Goal: Use online tool/utility: Utilize a website feature to perform a specific function

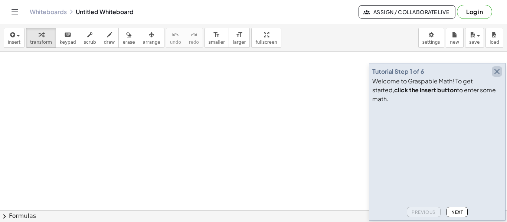
click at [498, 76] on icon "button" at bounding box center [496, 71] width 9 height 9
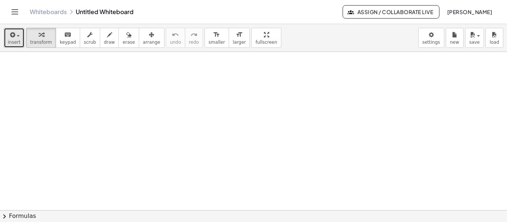
click at [17, 33] on div "button" at bounding box center [14, 34] width 13 height 9
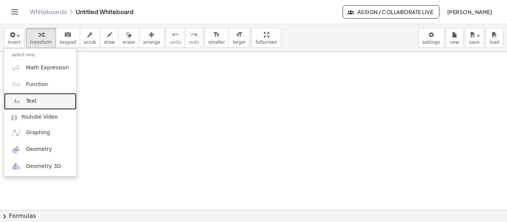
click at [33, 101] on span "Text" at bounding box center [31, 101] width 10 height 7
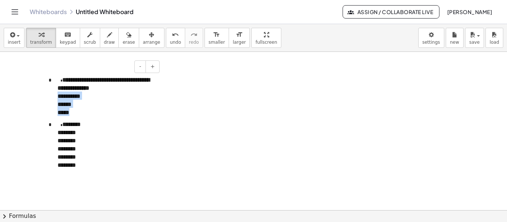
drag, startPoint x: 72, startPoint y: 121, endPoint x: 57, endPoint y: 103, distance: 23.7
click at [57, 103] on div "**********" at bounding box center [105, 134] width 111 height 132
click at [66, 100] on p "**********" at bounding box center [106, 87] width 96 height 24
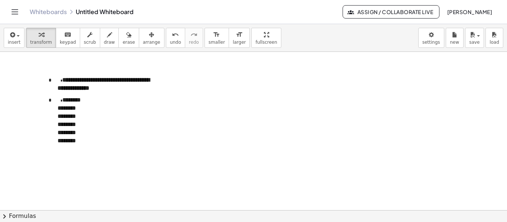
click at [101, 91] on span "**********" at bounding box center [104, 84] width 92 height 14
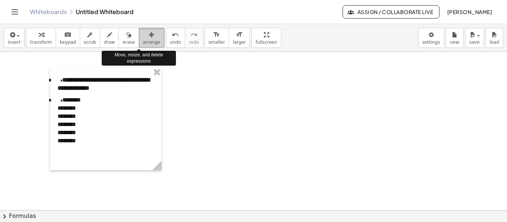
click at [144, 40] on span "arrange" at bounding box center [151, 42] width 17 height 5
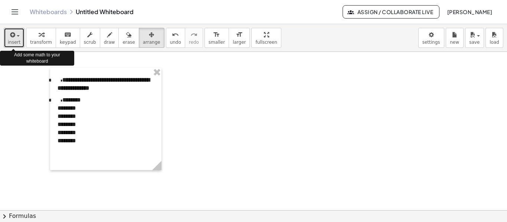
click at [19, 35] on button "insert" at bounding box center [14, 38] width 21 height 20
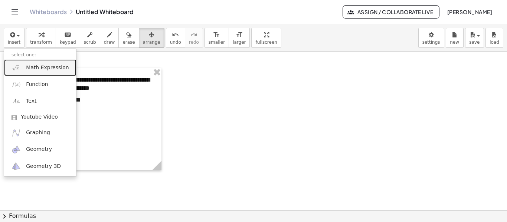
click at [35, 69] on span "Math Expression" at bounding box center [47, 67] width 43 height 7
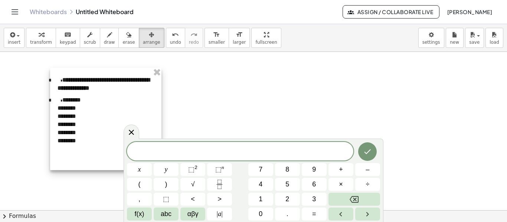
click at [119, 90] on div at bounding box center [105, 119] width 111 height 102
click at [143, 42] on span "arrange" at bounding box center [151, 42] width 17 height 5
click at [143, 47] on button "arrange" at bounding box center [152, 38] width 26 height 20
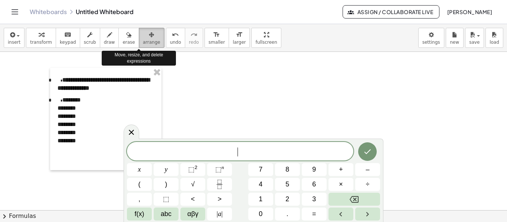
click at [149, 33] on icon "button" at bounding box center [151, 34] width 5 height 9
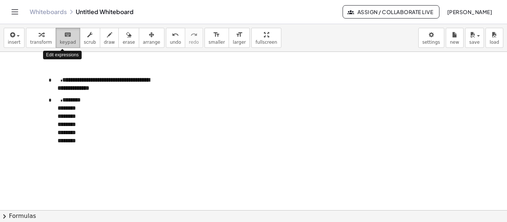
click at [66, 36] on icon "keyboard" at bounding box center [67, 34] width 7 height 9
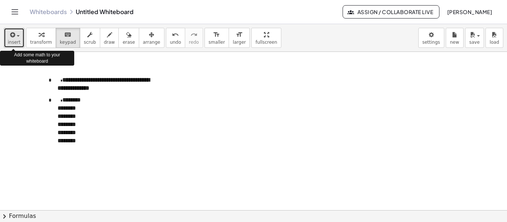
click at [17, 35] on div "button" at bounding box center [14, 34] width 13 height 9
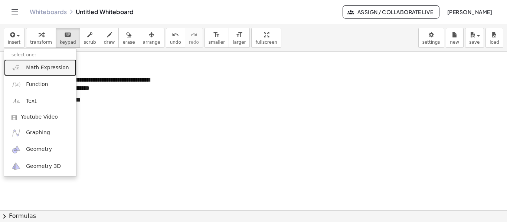
click at [48, 65] on span "Math Expression" at bounding box center [47, 67] width 43 height 7
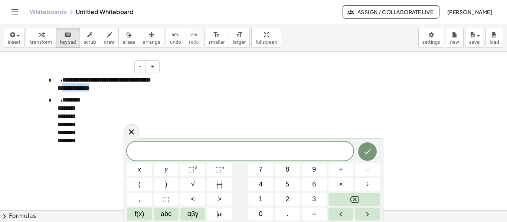
drag, startPoint x: 113, startPoint y: 94, endPoint x: 84, endPoint y: 93, distance: 29.3
click at [84, 92] on p "**********" at bounding box center [106, 83] width 96 height 16
copy span "**********"
click at [163, 149] on span "​" at bounding box center [240, 152] width 226 height 10
click at [364, 146] on button "Done" at bounding box center [367, 152] width 19 height 19
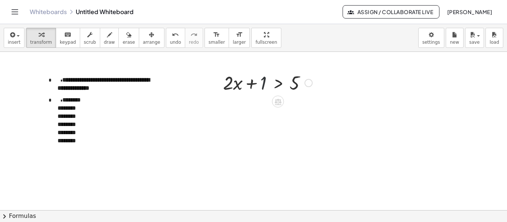
click at [262, 84] on div at bounding box center [267, 82] width 96 height 25
drag, startPoint x: 262, startPoint y: 84, endPoint x: 256, endPoint y: 85, distance: 5.2
click at [256, 85] on div at bounding box center [267, 82] width 96 height 25
click at [310, 82] on div at bounding box center [308, 83] width 8 height 8
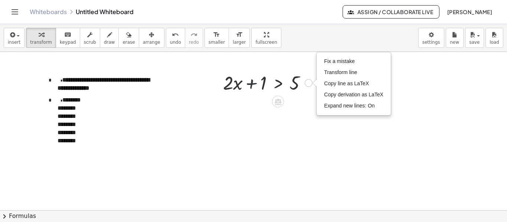
click at [258, 84] on div at bounding box center [267, 82] width 96 height 25
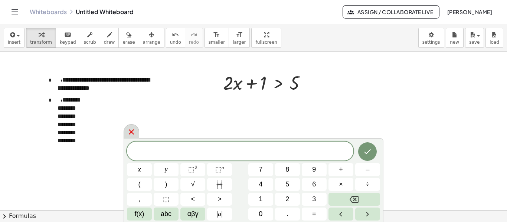
click at [128, 134] on icon at bounding box center [131, 132] width 9 height 9
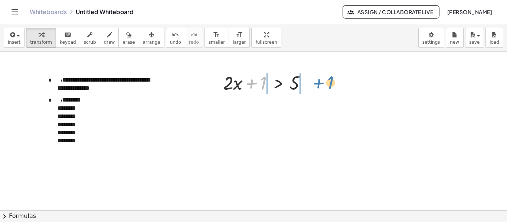
drag, startPoint x: 257, startPoint y: 79, endPoint x: 322, endPoint y: 79, distance: 64.9
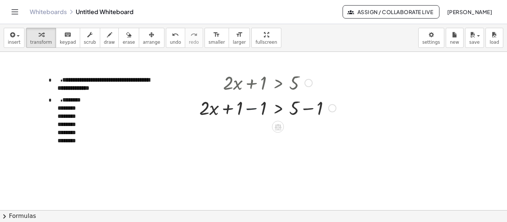
click at [246, 104] on div at bounding box center [268, 107] width 144 height 25
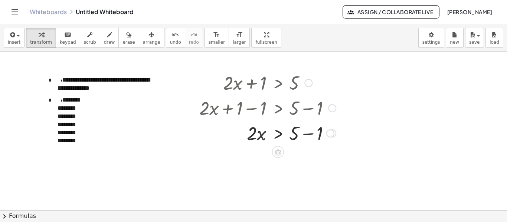
click at [310, 133] on div at bounding box center [268, 132] width 144 height 25
drag, startPoint x: 253, startPoint y: 158, endPoint x: 301, endPoint y: 169, distance: 48.6
click at [301, 169] on div at bounding box center [268, 157] width 144 height 25
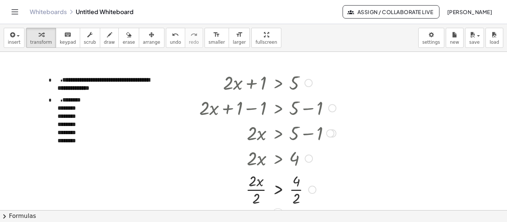
click at [255, 189] on div at bounding box center [268, 189] width 144 height 37
click at [299, 187] on div at bounding box center [268, 189] width 144 height 37
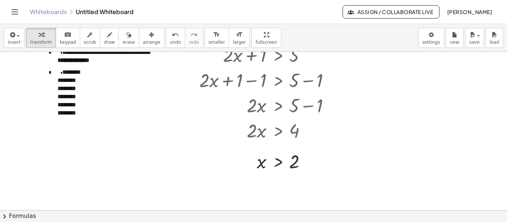
scroll to position [27, 0]
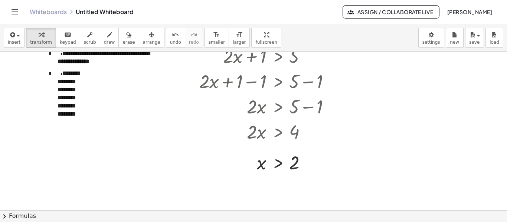
click at [74, 88] on span "******** ******** ******** ******** ******** ********" at bounding box center [69, 94] width 23 height 46
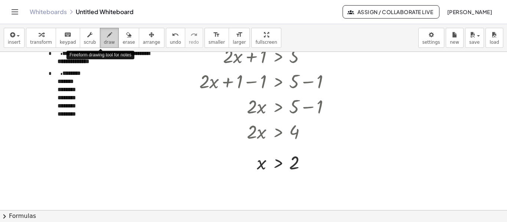
click at [107, 30] on icon "button" at bounding box center [109, 34] width 5 height 9
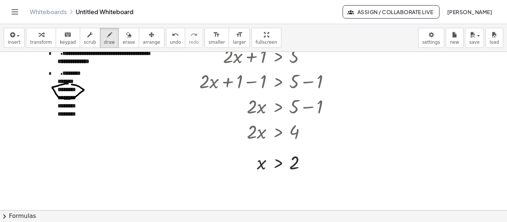
click at [71, 84] on div at bounding box center [253, 183] width 507 height 317
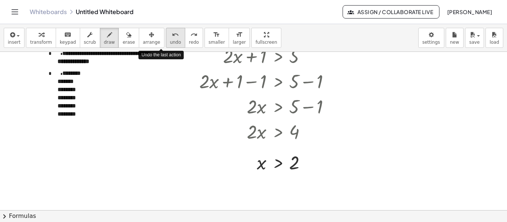
click at [170, 43] on span "undo" at bounding box center [175, 42] width 11 height 5
drag, startPoint x: 80, startPoint y: 93, endPoint x: 57, endPoint y: 92, distance: 23.0
click at [57, 92] on div at bounding box center [253, 183] width 507 height 317
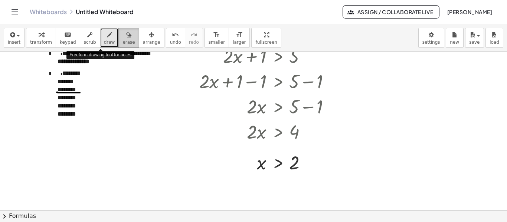
drag, startPoint x: 100, startPoint y: 41, endPoint x: 117, endPoint y: 36, distance: 17.4
click at [126, 36] on icon "button" at bounding box center [128, 34] width 5 height 9
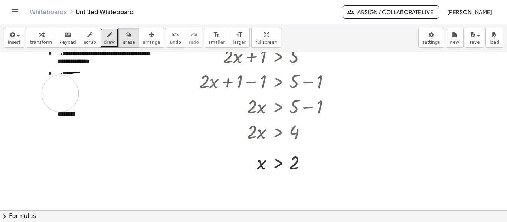
drag, startPoint x: 83, startPoint y: 92, endPoint x: 60, endPoint y: 94, distance: 22.7
click at [60, 94] on div at bounding box center [253, 183] width 507 height 317
click at [170, 35] on div "undo" at bounding box center [175, 34] width 11 height 9
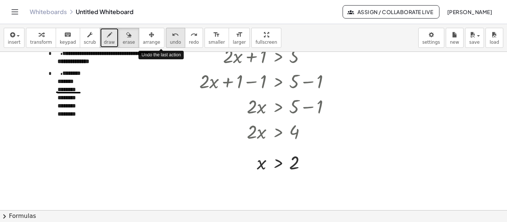
click at [170, 35] on div "undo" at bounding box center [175, 34] width 11 height 9
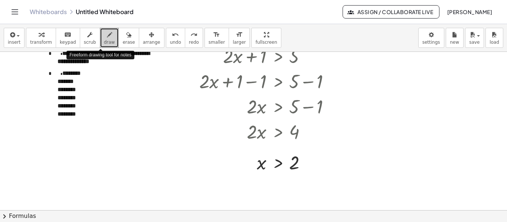
click at [104, 42] on span "draw" at bounding box center [109, 42] width 11 height 5
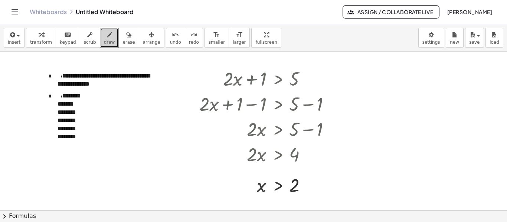
scroll to position [4, 0]
click at [89, 78] on div at bounding box center [253, 206] width 507 height 317
click at [40, 41] on span "transform" at bounding box center [41, 42] width 22 height 5
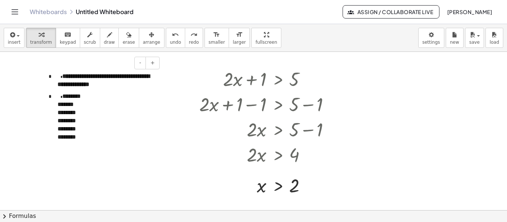
click at [123, 88] on p "**********" at bounding box center [106, 80] width 96 height 16
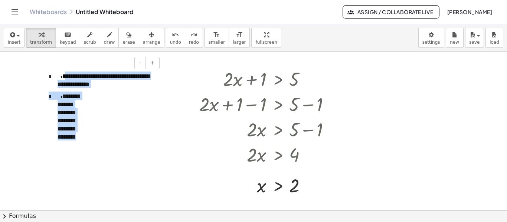
drag, startPoint x: 80, startPoint y: 151, endPoint x: 62, endPoint y: 73, distance: 79.9
click at [62, 73] on div "**********" at bounding box center [105, 115] width 111 height 102
click at [145, 99] on p "* ******** ******* ******** ******** ******** ********" at bounding box center [106, 116] width 96 height 49
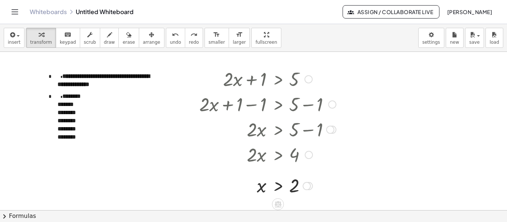
click at [258, 131] on div at bounding box center [280, 129] width 168 height 25
drag, startPoint x: 313, startPoint y: 191, endPoint x: 237, endPoint y: 105, distance: 115.4
click at [278, 79] on div "+ · 2 · x + 1 > 5 + · 2 · x + 1 − 1 > + 5 − 1 + · 2 · x + 0 > + 5 − 1 · 2 · x >…" at bounding box center [278, 79] width 0 height 0
click at [246, 78] on div at bounding box center [268, 78] width 144 height 25
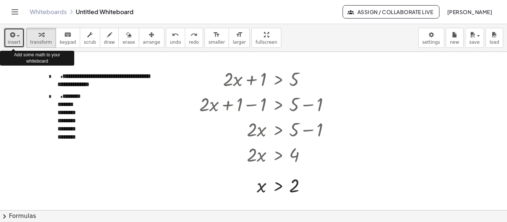
click at [16, 31] on div "button" at bounding box center [14, 34] width 13 height 9
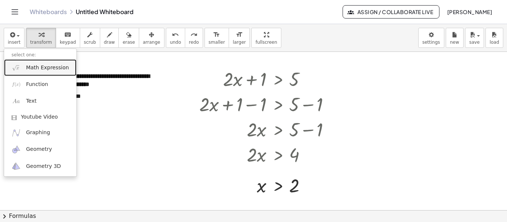
click at [27, 69] on span "Math Expression" at bounding box center [47, 67] width 43 height 7
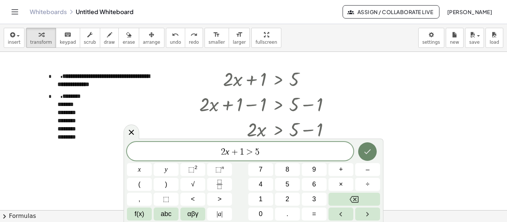
click at [370, 153] on icon "Done" at bounding box center [367, 151] width 9 height 9
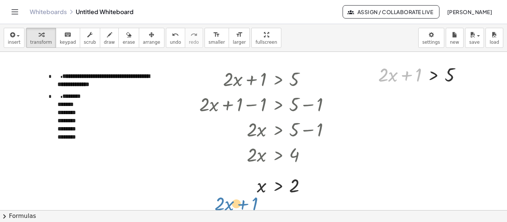
drag, startPoint x: 422, startPoint y: 75, endPoint x: 257, endPoint y: 203, distance: 208.8
click at [257, 203] on div "**********" at bounding box center [253, 206] width 507 height 317
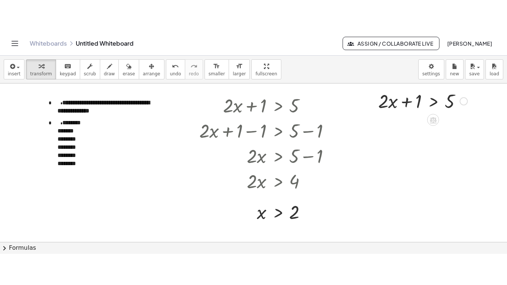
scroll to position [9, 0]
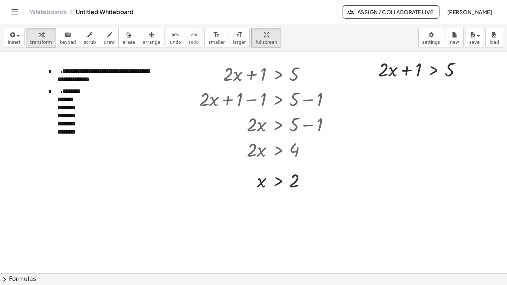
drag, startPoint x: 250, startPoint y: 33, endPoint x: 250, endPoint y: 78, distance: 44.9
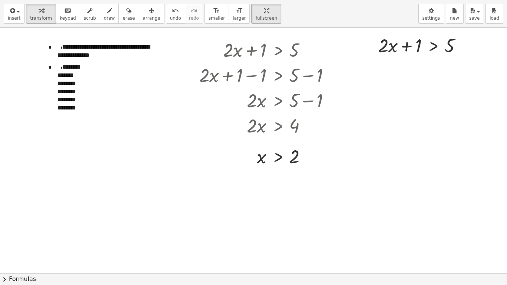
click at [250, 78] on div "**********" at bounding box center [253, 142] width 507 height 285
drag, startPoint x: 423, startPoint y: 47, endPoint x: 252, endPoint y: 217, distance: 241.4
click at [252, 217] on div "**********" at bounding box center [253, 264] width 507 height 491
drag, startPoint x: 414, startPoint y: 49, endPoint x: 217, endPoint y: 209, distance: 254.1
click at [217, 209] on div "**********" at bounding box center [253, 264] width 507 height 491
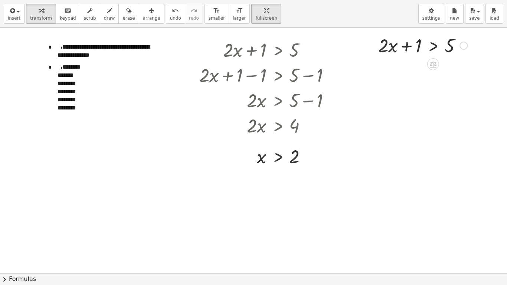
click at [454, 44] on div at bounding box center [422, 44] width 96 height 25
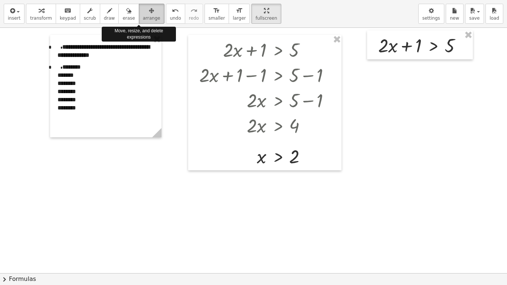
click at [143, 18] on span "arrange" at bounding box center [151, 18] width 17 height 5
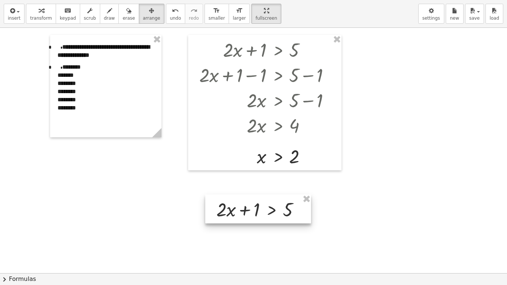
drag, startPoint x: 410, startPoint y: 45, endPoint x: 247, endPoint y: 209, distance: 231.2
click at [247, 209] on div at bounding box center [258, 208] width 106 height 29
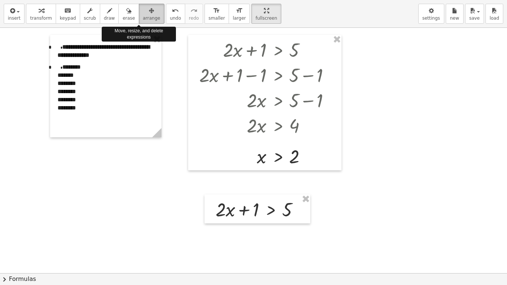
click at [149, 13] on icon "button" at bounding box center [151, 10] width 5 height 9
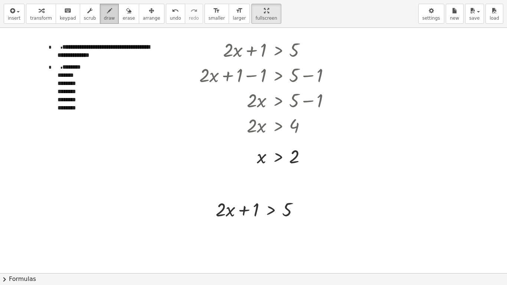
click at [104, 16] on span "draw" at bounding box center [109, 18] width 11 height 5
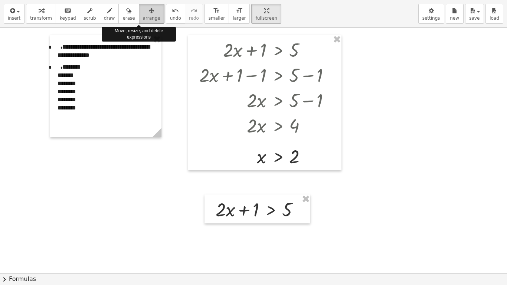
click at [149, 12] on icon "button" at bounding box center [151, 10] width 5 height 9
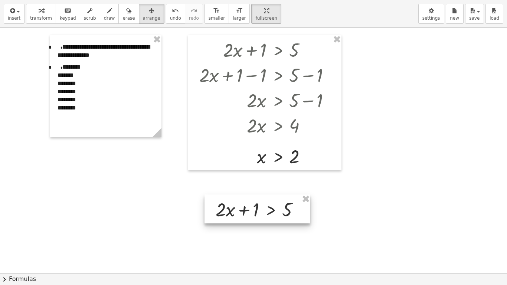
click at [271, 213] on div at bounding box center [257, 208] width 106 height 29
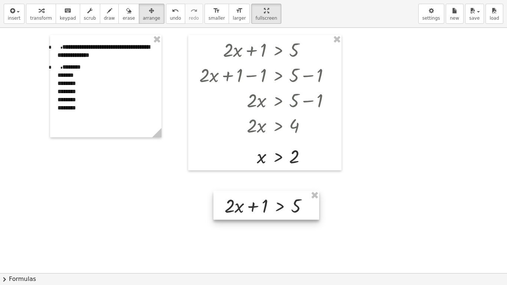
drag, startPoint x: 309, startPoint y: 220, endPoint x: 318, endPoint y: 216, distance: 9.6
click at [318, 216] on div at bounding box center [266, 205] width 106 height 29
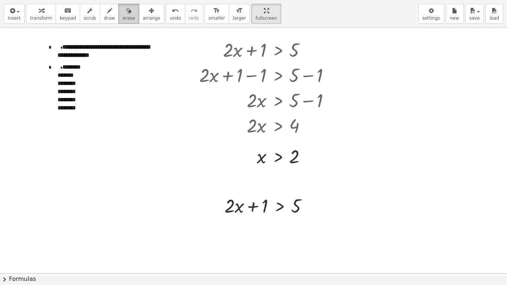
click at [126, 12] on icon "button" at bounding box center [128, 10] width 5 height 9
click at [257, 204] on div at bounding box center [253, 264] width 507 height 491
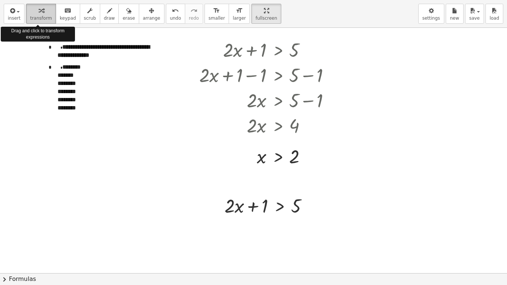
click at [40, 13] on icon "button" at bounding box center [41, 10] width 5 height 9
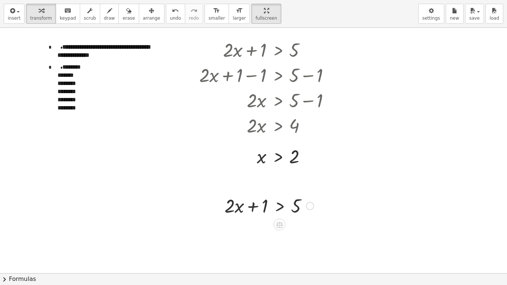
click at [258, 206] on div at bounding box center [269, 205] width 96 height 25
click at [280, 203] on div at bounding box center [269, 205] width 96 height 25
click at [95, 65] on div "**********" at bounding box center [105, 86] width 111 height 102
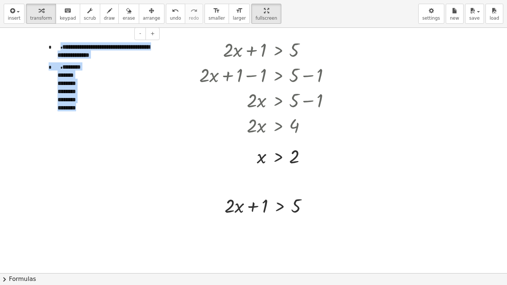
drag, startPoint x: 82, startPoint y: 127, endPoint x: 58, endPoint y: 45, distance: 86.1
click at [58, 45] on div "**********" at bounding box center [105, 86] width 111 height 102
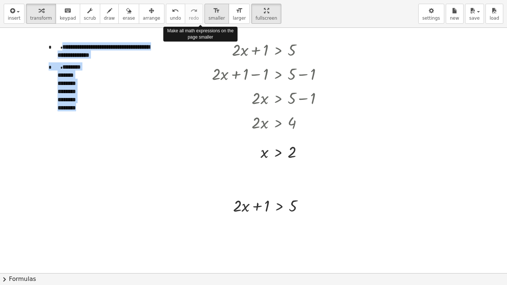
click at [204, 22] on button "format_size smaller" at bounding box center [216, 14] width 24 height 20
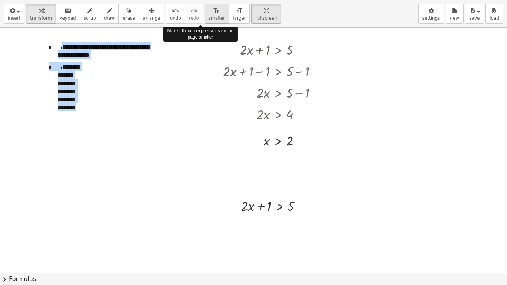
click at [204, 22] on button "format_size smaller" at bounding box center [216, 14] width 24 height 20
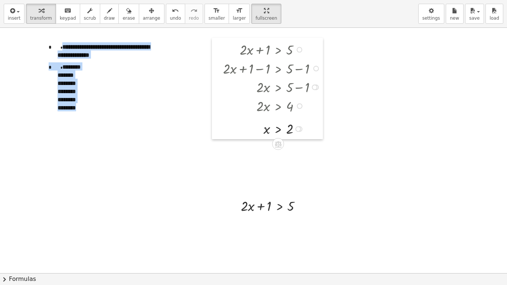
click at [217, 89] on div at bounding box center [217, 88] width 11 height 101
click at [263, 200] on div at bounding box center [274, 205] width 74 height 19
click at [351, 197] on div at bounding box center [253, 264] width 507 height 491
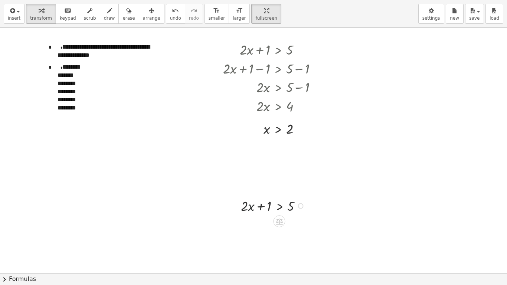
click at [250, 204] on div at bounding box center [274, 205] width 74 height 19
click at [238, 197] on div at bounding box center [235, 205] width 11 height 23
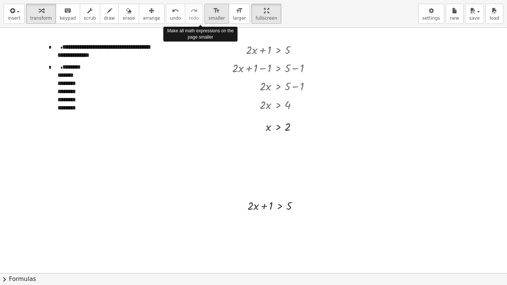
click at [209, 16] on span "smaller" at bounding box center [217, 18] width 16 height 5
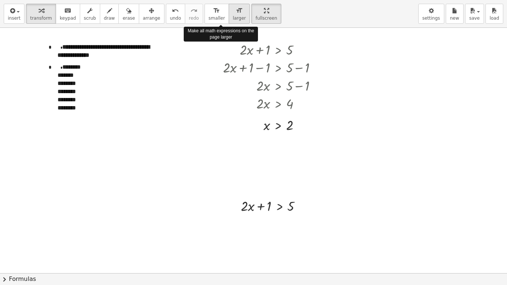
click at [236, 13] on icon "format_size" at bounding box center [239, 10] width 7 height 9
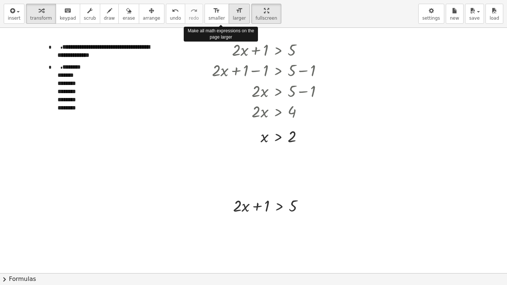
click at [236, 13] on icon "format_size" at bounding box center [239, 10] width 7 height 9
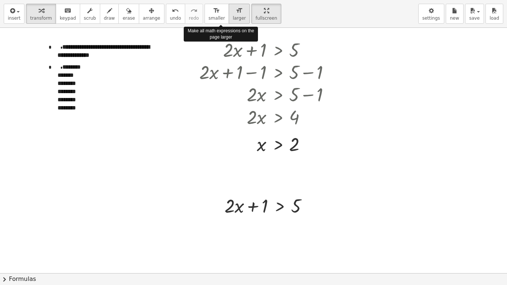
click at [236, 13] on icon "format_size" at bounding box center [239, 10] width 7 height 9
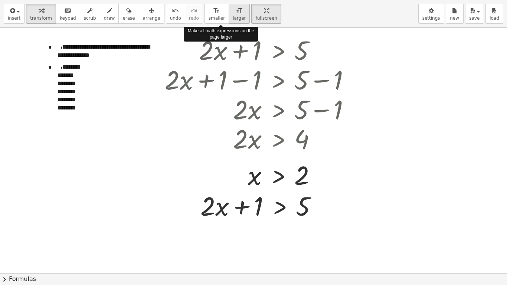
click at [236, 13] on icon "format_size" at bounding box center [239, 10] width 7 height 9
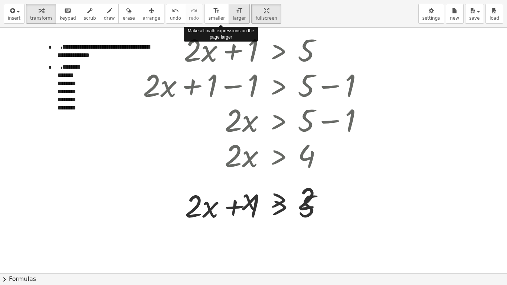
click at [236, 13] on icon "format_size" at bounding box center [239, 10] width 7 height 9
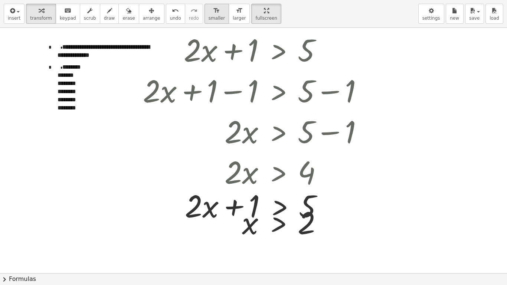
click at [209, 20] on span "smaller" at bounding box center [217, 18] width 16 height 5
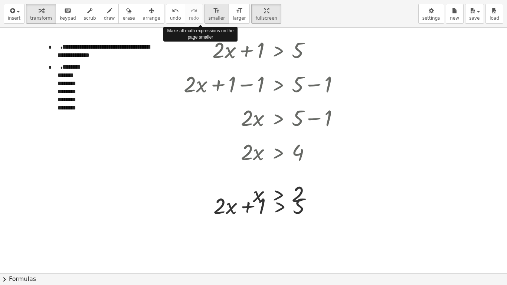
click at [209, 20] on span "smaller" at bounding box center [217, 18] width 16 height 5
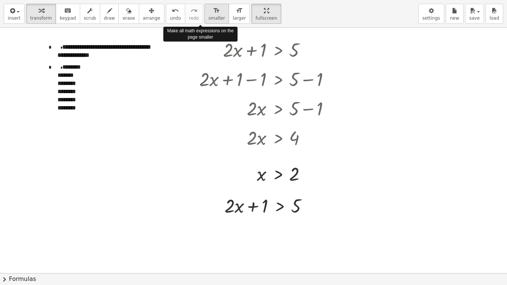
click at [209, 20] on span "smaller" at bounding box center [217, 18] width 16 height 5
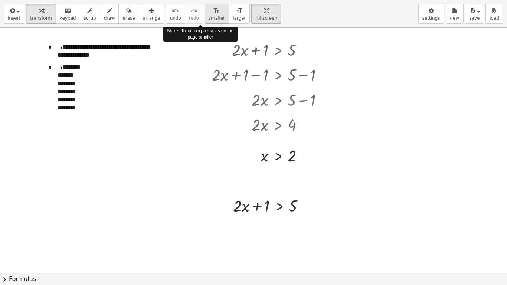
click at [209, 20] on span "smaller" at bounding box center [217, 18] width 16 height 5
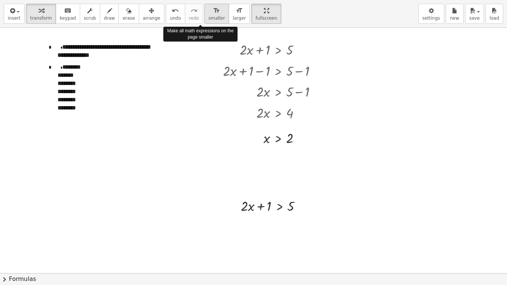
click at [209, 20] on span "smaller" at bounding box center [217, 18] width 16 height 5
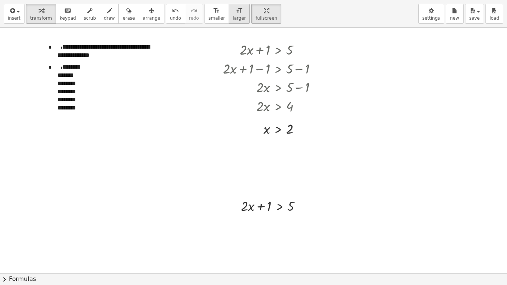
click at [233, 19] on span "larger" at bounding box center [239, 18] width 13 height 5
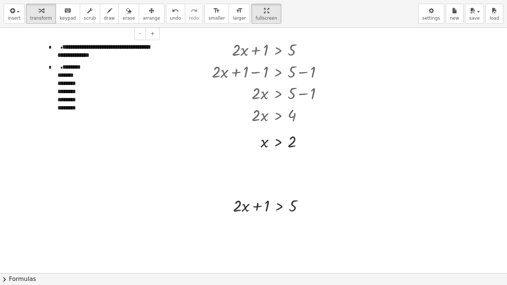
click at [91, 56] on span "**********" at bounding box center [104, 51] width 92 height 14
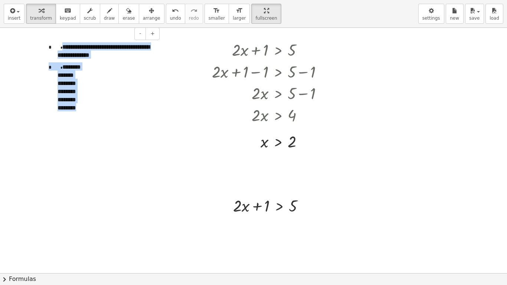
drag, startPoint x: 79, startPoint y: 123, endPoint x: 58, endPoint y: 47, distance: 78.6
click at [58, 47] on div "**********" at bounding box center [105, 86] width 111 height 102
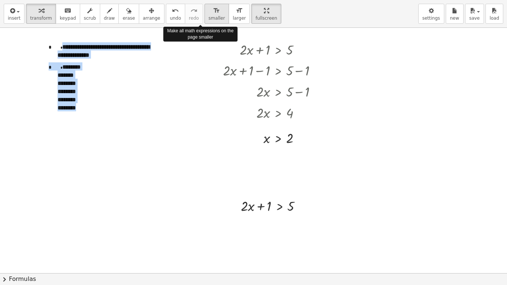
click at [209, 17] on span "smaller" at bounding box center [217, 18] width 16 height 5
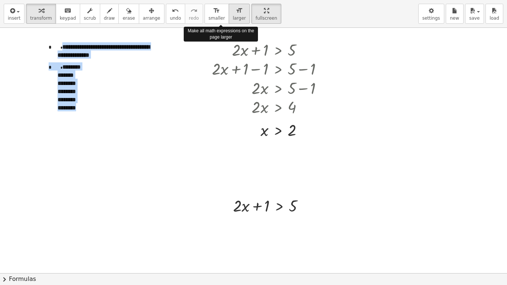
click at [233, 17] on span "larger" at bounding box center [239, 18] width 13 height 5
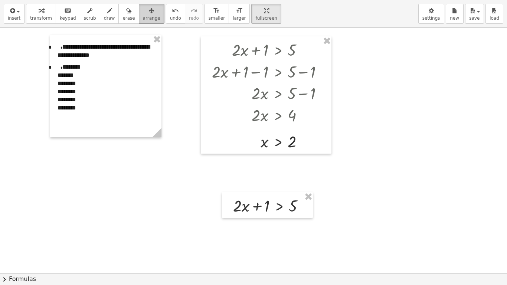
click at [143, 20] on span "arrange" at bounding box center [151, 18] width 17 height 5
click at [121, 87] on div at bounding box center [105, 86] width 111 height 102
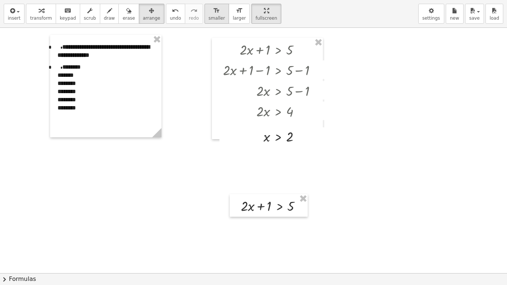
click at [213, 15] on icon "format_size" at bounding box center [216, 10] width 7 height 9
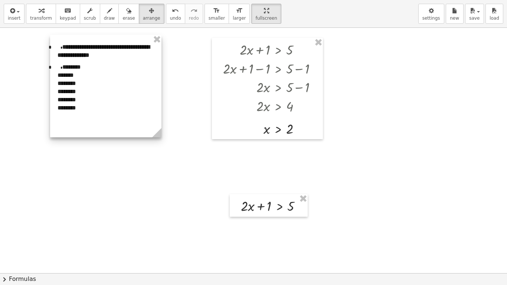
click at [58, 61] on div at bounding box center [105, 86] width 111 height 102
drag, startPoint x: 158, startPoint y: 132, endPoint x: 148, endPoint y: 138, distance: 11.6
click at [148, 138] on g at bounding box center [148, 134] width 13 height 13
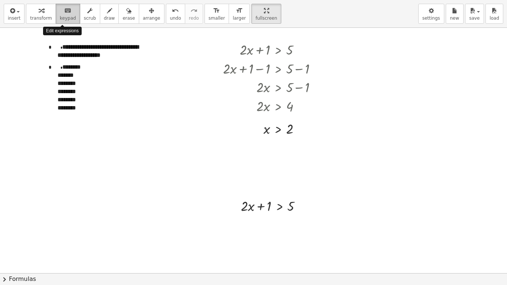
click at [66, 14] on icon "keyboard" at bounding box center [67, 10] width 7 height 9
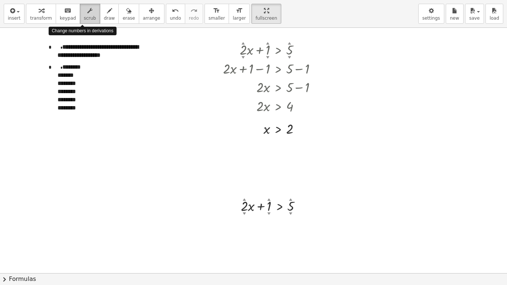
click at [84, 16] on span "scrub" at bounding box center [90, 18] width 12 height 5
click at [244, 49] on div at bounding box center [272, 49] width 107 height 19
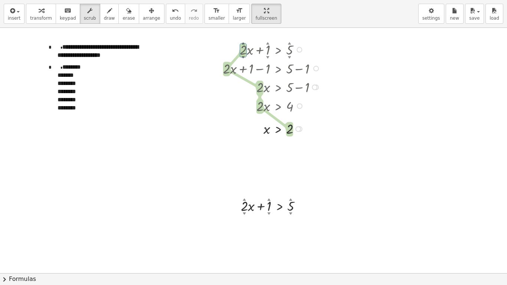
click at [267, 52] on div at bounding box center [272, 49] width 107 height 19
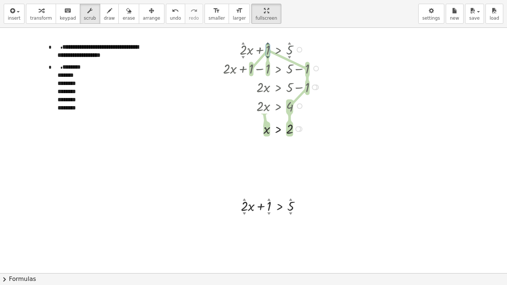
click at [290, 50] on div at bounding box center [272, 49] width 107 height 19
click at [245, 51] on div at bounding box center [272, 49] width 107 height 19
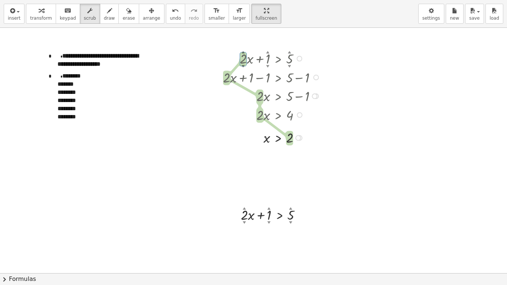
scroll to position [15, 0]
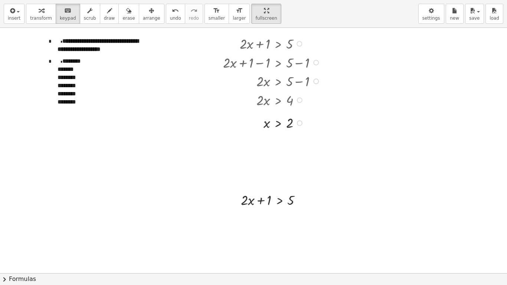
click at [245, 45] on div at bounding box center [272, 43] width 107 height 19
click at [81, 44] on span "**********" at bounding box center [98, 45] width 81 height 14
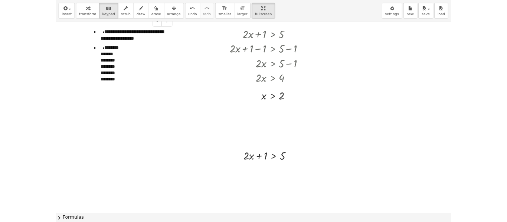
scroll to position [0, 0]
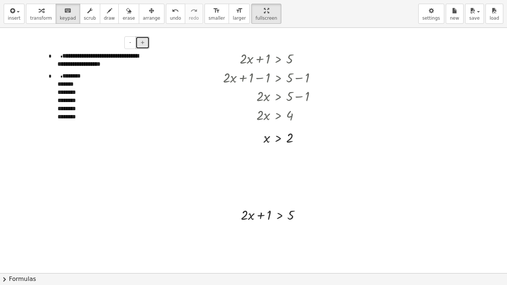
click at [138, 44] on button "+" at bounding box center [142, 42] width 14 height 13
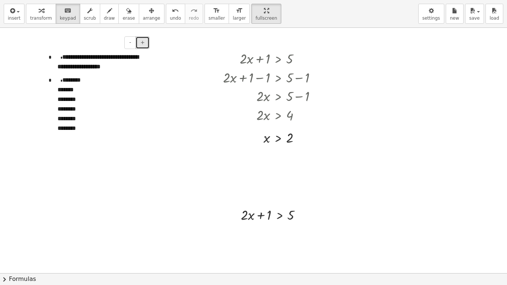
click at [138, 44] on button "+" at bounding box center [142, 42] width 14 height 13
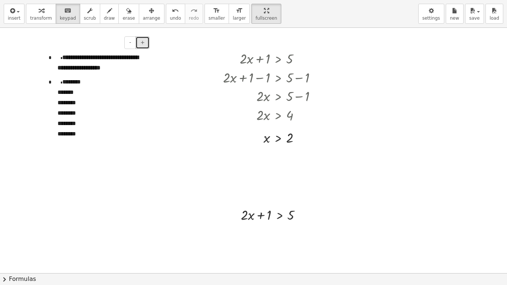
click at [138, 44] on button "+" at bounding box center [142, 42] width 14 height 13
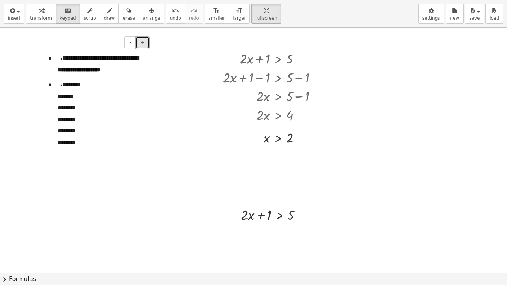
click at [138, 44] on button "+" at bounding box center [142, 42] width 14 height 13
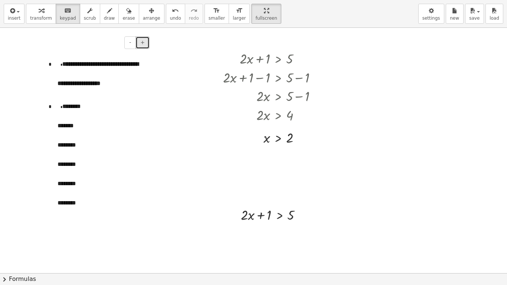
click at [138, 44] on button "+" at bounding box center [142, 42] width 14 height 13
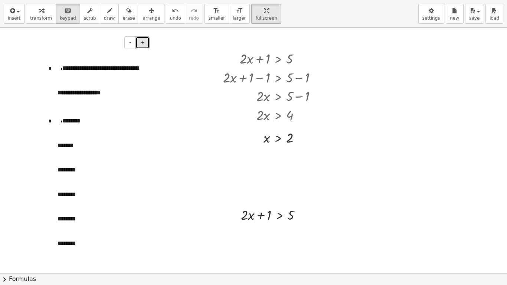
click at [138, 44] on button "+" at bounding box center [142, 42] width 14 height 13
click at [131, 43] on span "-" at bounding box center [130, 42] width 2 height 6
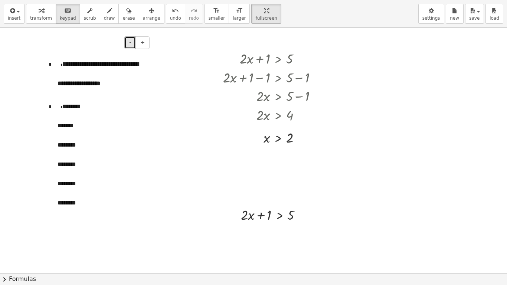
click at [131, 43] on span "-" at bounding box center [130, 42] width 2 height 6
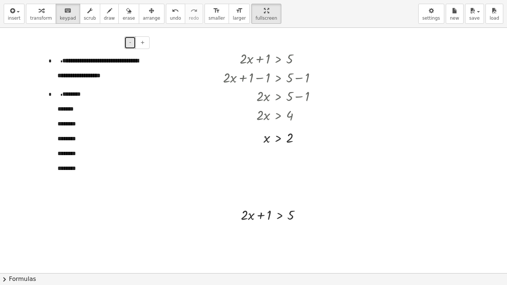
click at [131, 43] on span "-" at bounding box center [130, 42] width 2 height 6
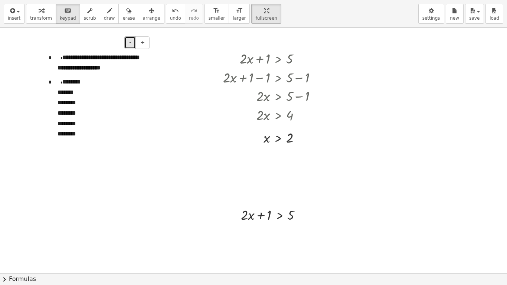
click at [131, 43] on span "-" at bounding box center [130, 42] width 2 height 6
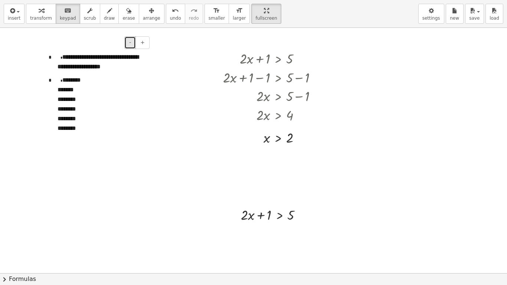
click at [131, 43] on span "-" at bounding box center [130, 42] width 2 height 6
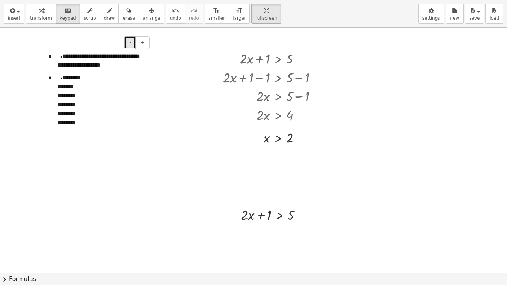
click at [131, 43] on span "-" at bounding box center [130, 42] width 2 height 6
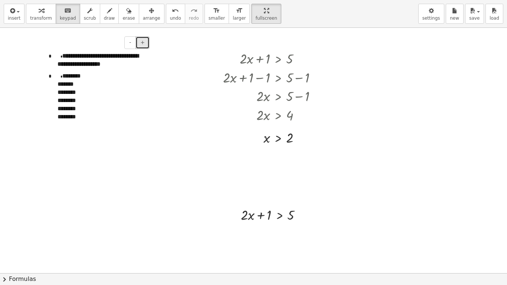
click at [145, 41] on button "+" at bounding box center [142, 42] width 14 height 13
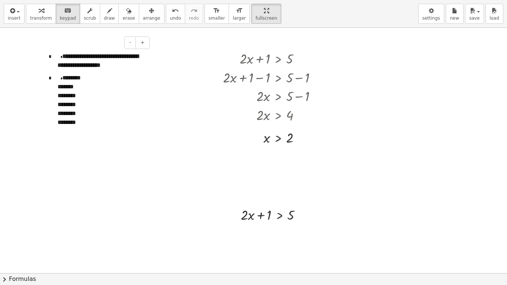
click at [95, 61] on span "**********" at bounding box center [98, 60] width 81 height 14
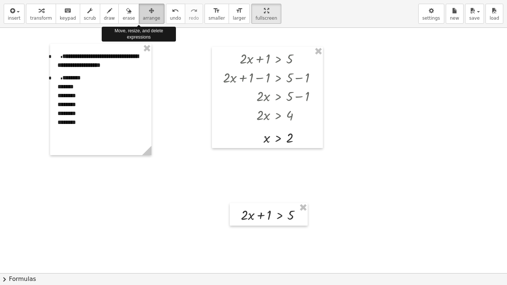
click at [143, 19] on span "arrange" at bounding box center [151, 18] width 17 height 5
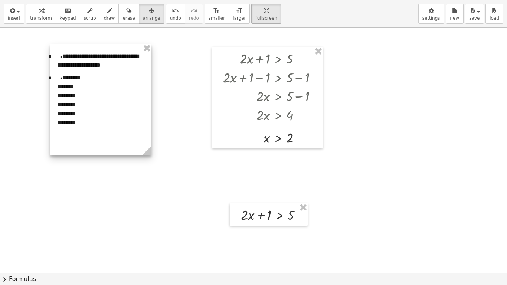
click at [132, 54] on div at bounding box center [100, 99] width 101 height 111
click at [95, 183] on div at bounding box center [253, 273] width 507 height 491
click at [115, 53] on div at bounding box center [100, 99] width 101 height 111
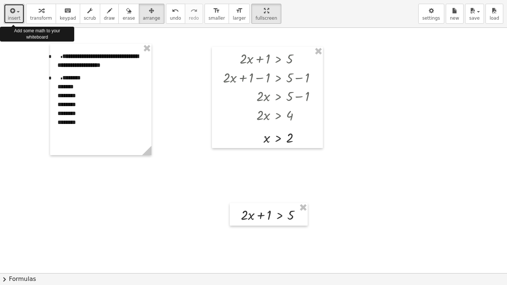
click at [14, 12] on icon "button" at bounding box center [12, 10] width 7 height 9
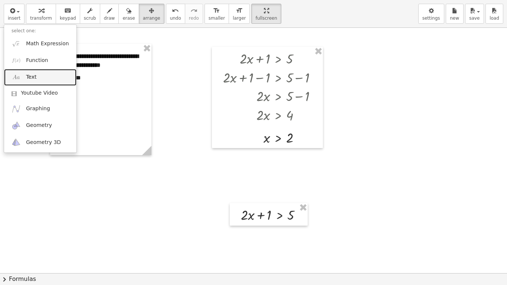
click at [34, 75] on span "Text" at bounding box center [31, 76] width 10 height 7
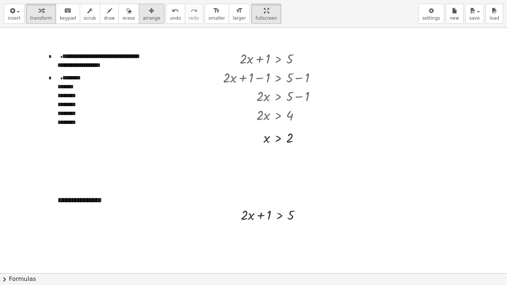
click at [149, 13] on icon "button" at bounding box center [151, 10] width 5 height 9
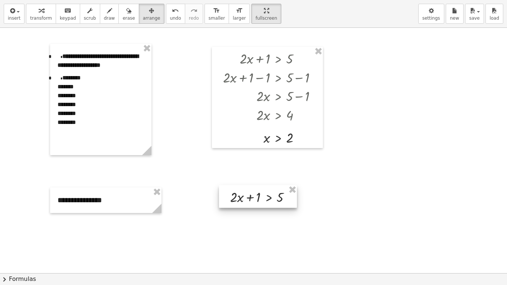
drag, startPoint x: 253, startPoint y: 208, endPoint x: 243, endPoint y: 190, distance: 20.5
click at [243, 190] on div at bounding box center [258, 196] width 78 height 23
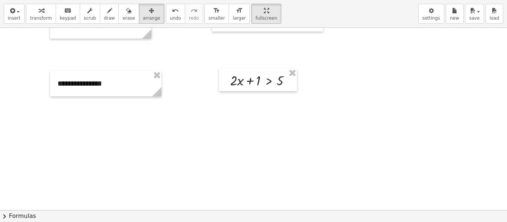
scroll to position [117, 0]
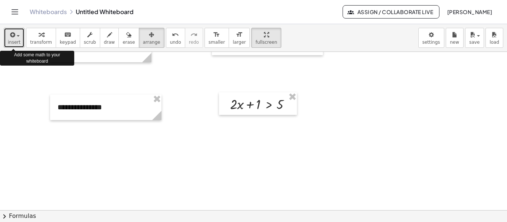
click at [18, 39] on div "button" at bounding box center [14, 34] width 13 height 9
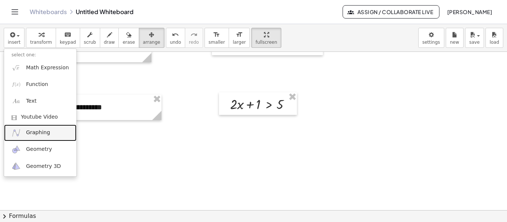
click at [33, 133] on span "Graphing" at bounding box center [38, 132] width 24 height 7
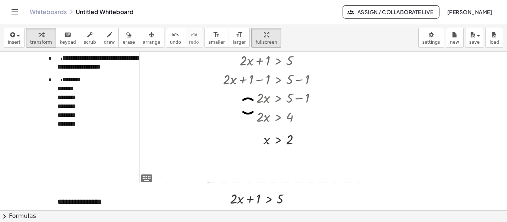
scroll to position [0, 0]
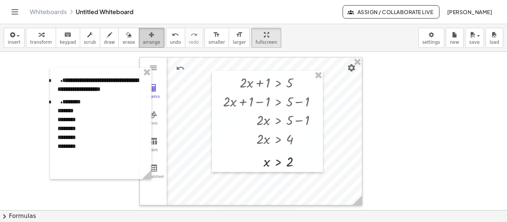
click at [139, 29] on button "arrange" at bounding box center [152, 38] width 26 height 20
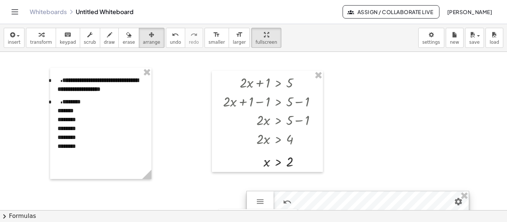
drag, startPoint x: 196, startPoint y: 65, endPoint x: 304, endPoint y: 199, distance: 171.6
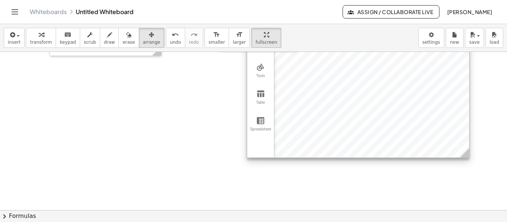
scroll to position [182, 0]
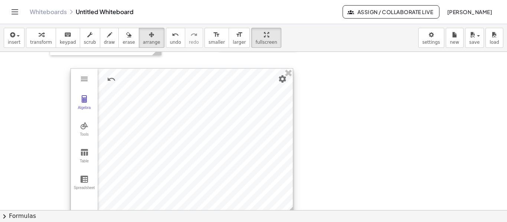
drag, startPoint x: 342, startPoint y: 85, endPoint x: 162, endPoint y: 140, distance: 188.1
click at [162, 140] on div at bounding box center [182, 143] width 222 height 148
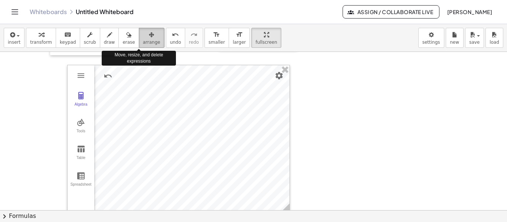
click at [149, 33] on icon "button" at bounding box center [151, 34] width 5 height 9
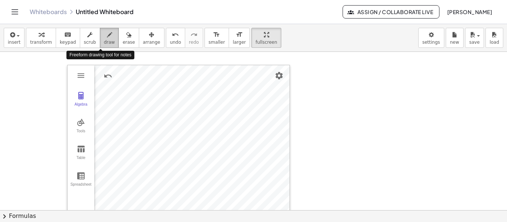
click at [107, 35] on icon "button" at bounding box center [109, 34] width 5 height 9
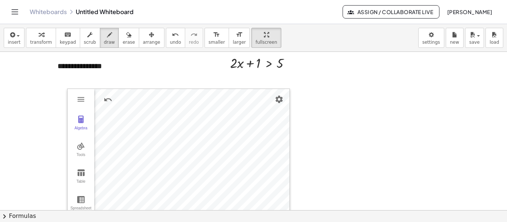
scroll to position [158, 0]
click at [81, 124] on div at bounding box center [253, 131] width 507 height 475
click at [60, 40] on span "keypad" at bounding box center [68, 42] width 16 height 5
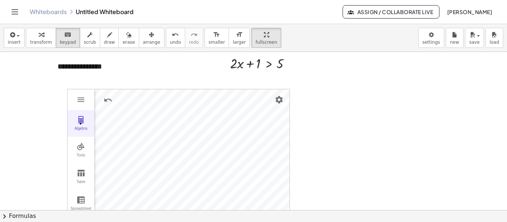
click at [82, 122] on img "Graphing Calculator" at bounding box center [80, 119] width 9 height 9
click at [81, 124] on img "Graphing Calculator" at bounding box center [80, 119] width 9 height 9
click at [79, 121] on img "Graphing Calculator" at bounding box center [80, 119] width 9 height 9
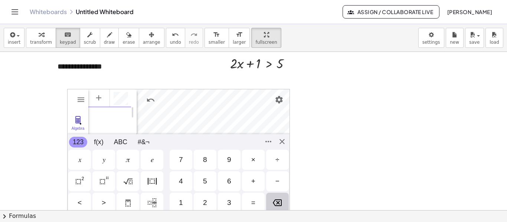
scroll to position [4, 0]
click at [81, 179] on img "Squared" at bounding box center [79, 181] width 9 height 9
click at [252, 203] on div "=" at bounding box center [253, 203] width 4 height 9
click at [379, 119] on div at bounding box center [253, 131] width 507 height 475
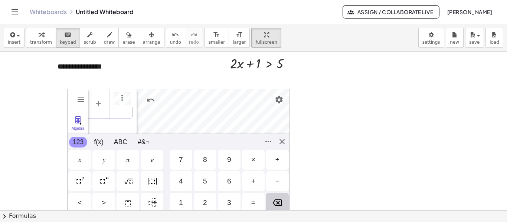
scroll to position [0, 0]
click at [78, 180] on img "Squared" at bounding box center [79, 181] width 9 height 9
click at [142, 103] on li "Expression" at bounding box center [131, 107] width 71 height 12
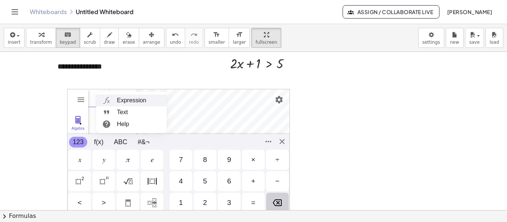
click at [123, 103] on li "Expression" at bounding box center [131, 101] width 71 height 12
drag, startPoint x: 230, startPoint y: 142, endPoint x: 309, endPoint y: 138, distance: 78.8
click at [309, 138] on div "**********" at bounding box center [253, 131] width 507 height 475
click at [284, 141] on div "Algebra Tools Table Spreadsheet GeoGebra Graphing Calculator Basic Tools Move P…" at bounding box center [178, 163] width 223 height 148
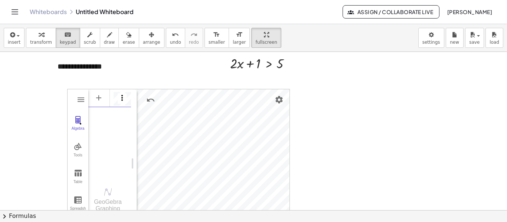
click at [122, 98] on img "Options" at bounding box center [122, 98] width 9 height 9
click at [144, 70] on div "**********" at bounding box center [105, 67] width 111 height 26
drag, startPoint x: 136, startPoint y: 115, endPoint x: 171, endPoint y: 113, distance: 34.9
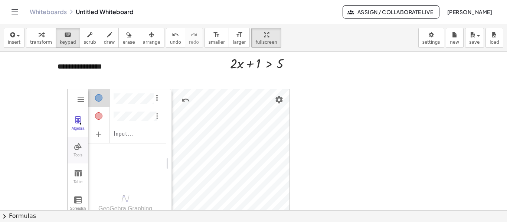
click at [81, 150] on img "Graphing Calculator" at bounding box center [77, 146] width 9 height 9
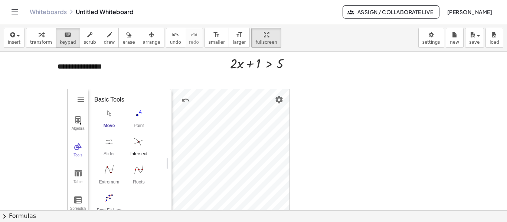
click at [141, 145] on img "Intersect. Select intersection or two objects successively" at bounding box center [139, 142] width 30 height 12
click at [113, 175] on img "Extremum. Select a function" at bounding box center [109, 170] width 30 height 12
click at [140, 173] on img "Roots. Select a function" at bounding box center [139, 170] width 30 height 12
click at [114, 171] on img "Extremum. Select a function" at bounding box center [109, 170] width 30 height 12
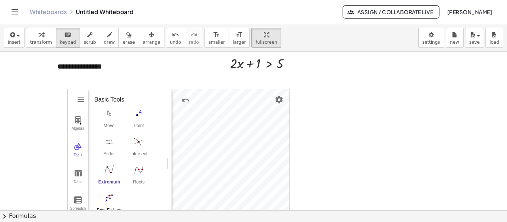
click at [109, 201] on img "Best Fit Line. Select several points or list of points" at bounding box center [109, 198] width 30 height 12
click at [138, 141] on img "Intersect. Select intersection or two objects successively" at bounding box center [139, 142] width 30 height 12
click at [143, 148] on button "Intersect" at bounding box center [139, 148] width 30 height 27
click at [143, 115] on img "Point. Select position or line, function, or curve" at bounding box center [139, 114] width 30 height 12
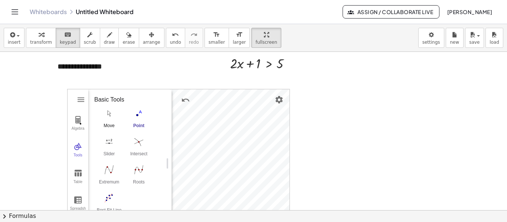
click at [110, 115] on img "Move. Drag or select object" at bounding box center [109, 114] width 30 height 12
click at [111, 124] on div "Move" at bounding box center [109, 128] width 30 height 10
click at [137, 149] on button "Intersect" at bounding box center [139, 148] width 30 height 27
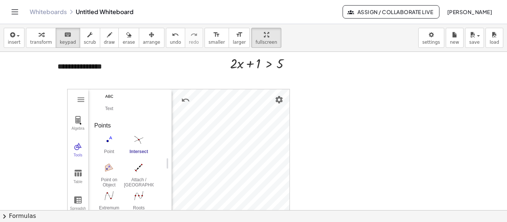
scroll to position [245, 0]
click at [137, 147] on button "Intersect" at bounding box center [139, 146] width 30 height 27
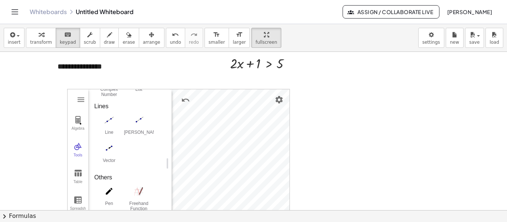
scroll to position [428, 0]
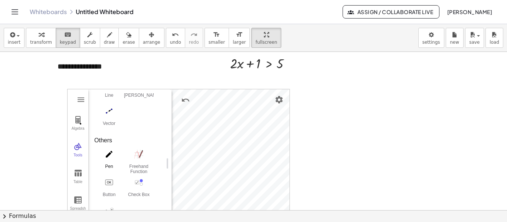
click at [109, 154] on img "Pen. Write or draw, change color using the Style Bar" at bounding box center [109, 154] width 30 height 12
click at [255, 145] on div "Graphing Calculator" at bounding box center [231, 163] width 118 height 148
click at [107, 37] on icon "button" at bounding box center [109, 34] width 5 height 9
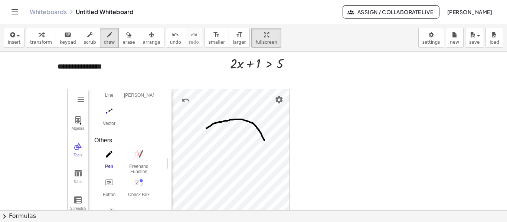
drag, startPoint x: 206, startPoint y: 128, endPoint x: 265, endPoint y: 142, distance: 59.8
click at [265, 142] on div at bounding box center [253, 131] width 507 height 475
click at [185, 98] on div at bounding box center [253, 131] width 507 height 475
click at [170, 41] on span "undo" at bounding box center [175, 42] width 11 height 5
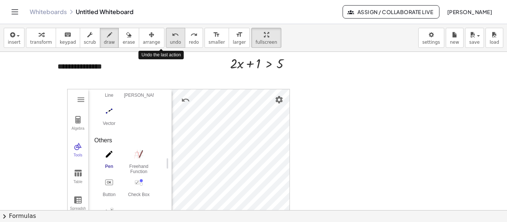
click at [170, 41] on span "undo" at bounding box center [175, 42] width 11 height 5
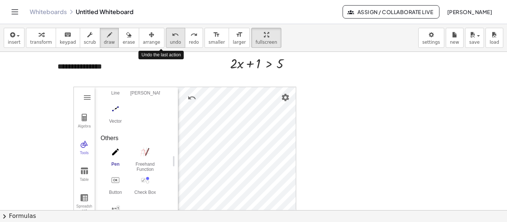
click at [170, 41] on span "undo" at bounding box center [175, 42] width 11 height 5
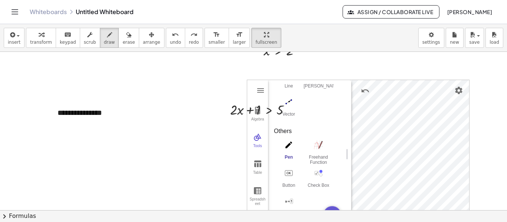
scroll to position [112, 0]
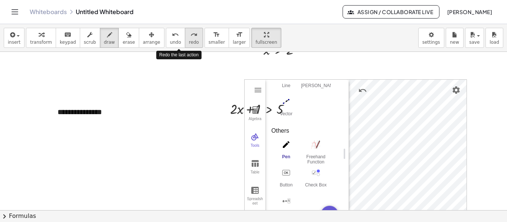
click at [189, 43] on span "redo" at bounding box center [194, 42] width 10 height 5
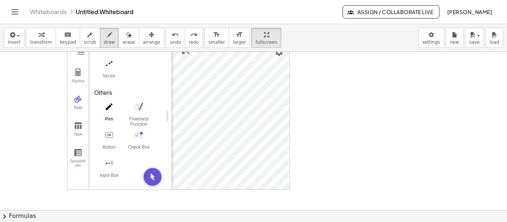
scroll to position [206, 0]
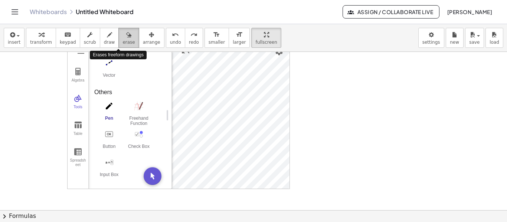
click at [122, 40] on span "erase" at bounding box center [128, 42] width 12 height 5
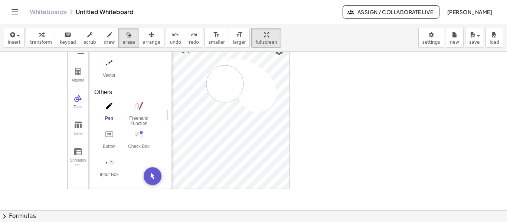
drag, startPoint x: 258, startPoint y: 94, endPoint x: 225, endPoint y: 84, distance: 34.1
click at [225, 84] on div at bounding box center [253, 83] width 507 height 475
click at [230, 81] on div at bounding box center [253, 83] width 507 height 475
click at [109, 111] on div at bounding box center [253, 83] width 507 height 475
click at [135, 112] on div at bounding box center [253, 83] width 507 height 475
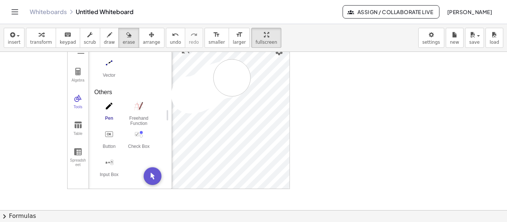
drag, startPoint x: 190, startPoint y: 95, endPoint x: 229, endPoint y: 77, distance: 43.2
click at [229, 77] on div at bounding box center [253, 83] width 507 height 475
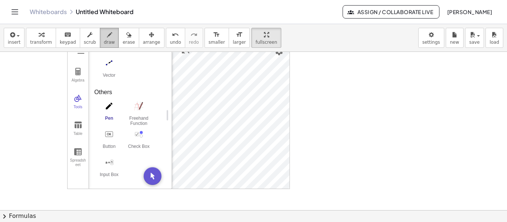
click at [107, 38] on icon "button" at bounding box center [109, 34] width 5 height 9
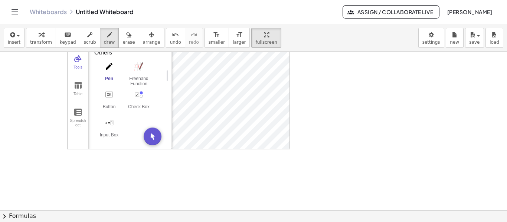
scroll to position [246, 0]
click at [154, 136] on div at bounding box center [253, 43] width 507 height 475
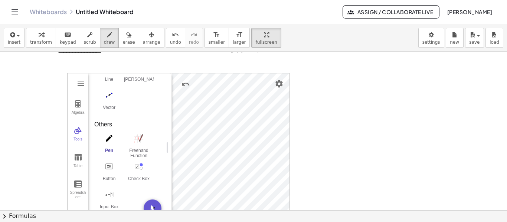
scroll to position [173, 0]
click at [170, 42] on span "undo" at bounding box center [175, 42] width 11 height 5
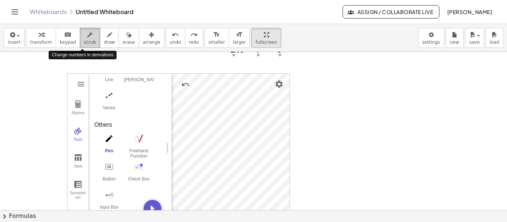
click at [89, 37] on button "scrub" at bounding box center [90, 38] width 20 height 20
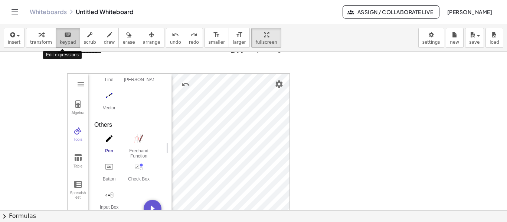
click at [67, 35] on div "keyboard" at bounding box center [68, 34] width 16 height 9
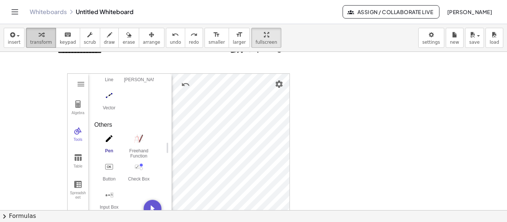
click at [34, 39] on button "transform" at bounding box center [41, 38] width 30 height 20
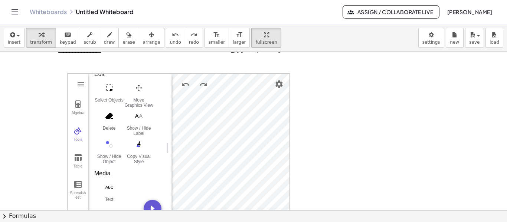
scroll to position [0, 0]
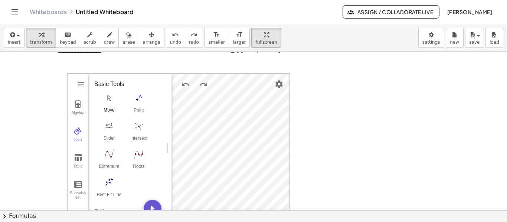
click at [109, 98] on img "Move. Drag or select object" at bounding box center [109, 98] width 30 height 12
click at [81, 164] on div "Table" at bounding box center [78, 169] width 18 height 10
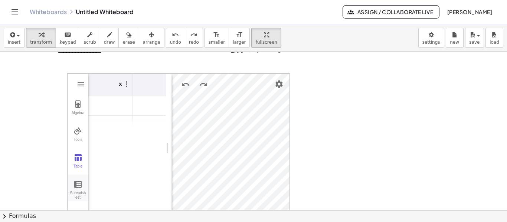
click at [83, 194] on div "Spreadsheet" at bounding box center [78, 196] width 18 height 10
click at [80, 163] on button "Table" at bounding box center [78, 161] width 21 height 27
click at [84, 108] on button "Algebra" at bounding box center [78, 108] width 21 height 27
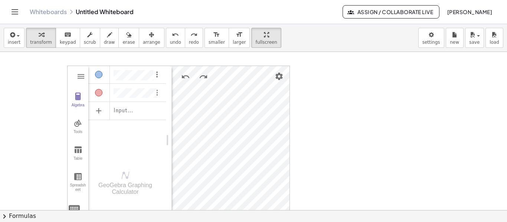
scroll to position [180, 0]
click at [255, 37] on div "button" at bounding box center [266, 34] width 22 height 9
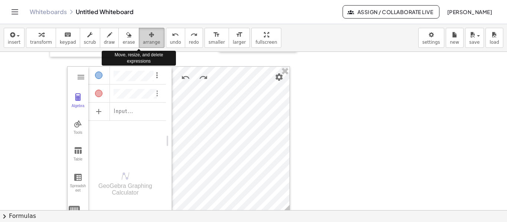
click at [143, 40] on span "arrange" at bounding box center [151, 42] width 17 height 5
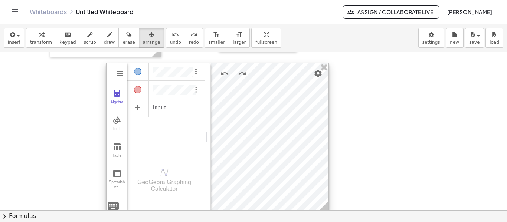
drag, startPoint x: 288, startPoint y: 88, endPoint x: 327, endPoint y: 85, distance: 39.1
click at [327, 85] on div at bounding box center [218, 137] width 222 height 148
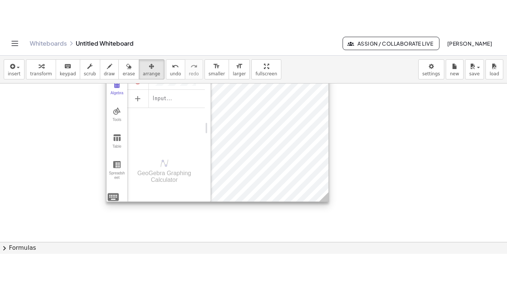
scroll to position [222, 0]
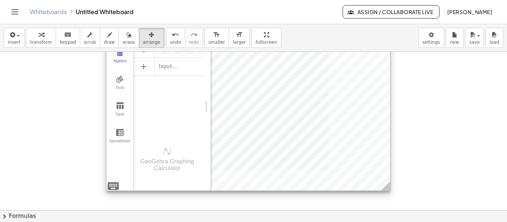
drag, startPoint x: 327, startPoint y: 167, endPoint x: 388, endPoint y: 188, distance: 65.1
click at [388, 188] on icon at bounding box center [385, 185] width 9 height 9
click at [316, 105] on div at bounding box center [249, 106] width 284 height 169
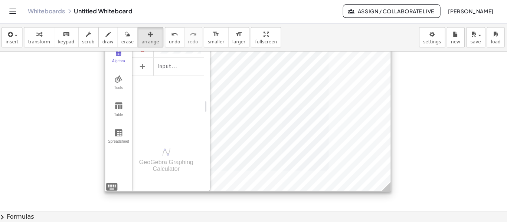
click at [316, 105] on div at bounding box center [249, 106] width 284 height 169
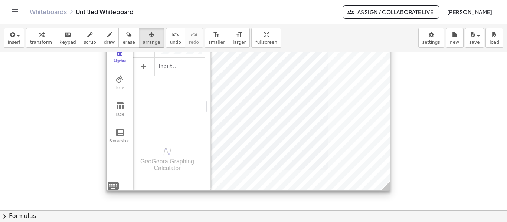
click at [316, 105] on div at bounding box center [249, 106] width 284 height 169
drag, startPoint x: 248, startPoint y: 39, endPoint x: 248, endPoint y: 84, distance: 44.9
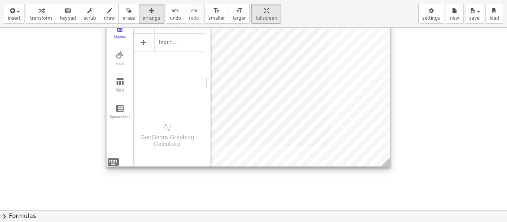
click at [248, 84] on div "**********" at bounding box center [253, 111] width 507 height 222
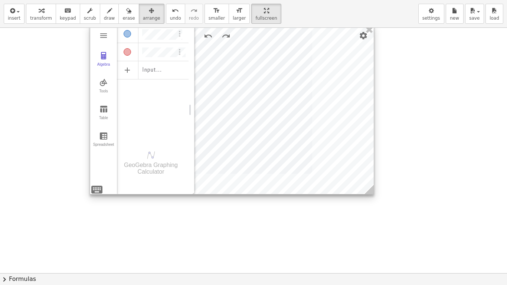
drag, startPoint x: 311, startPoint y: 129, endPoint x: 294, endPoint y: 157, distance: 32.1
click at [294, 157] on div at bounding box center [232, 109] width 284 height 169
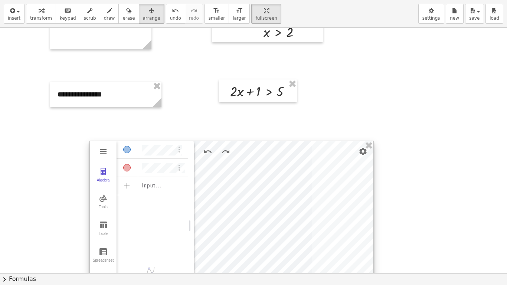
scroll to position [105, 0]
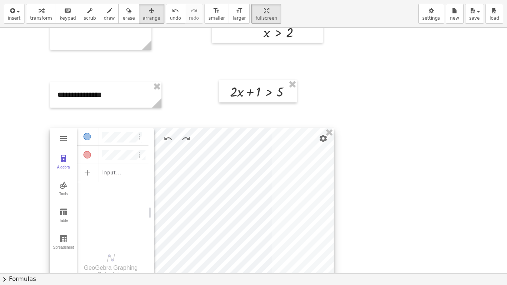
drag, startPoint x: 283, startPoint y: 192, endPoint x: 240, endPoint y: 177, distance: 45.8
click at [240, 177] on div at bounding box center [192, 212] width 284 height 169
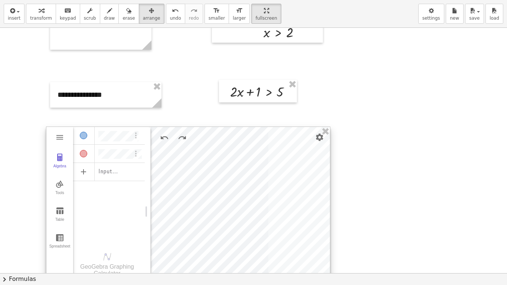
click at [240, 177] on div at bounding box center [188, 211] width 284 height 169
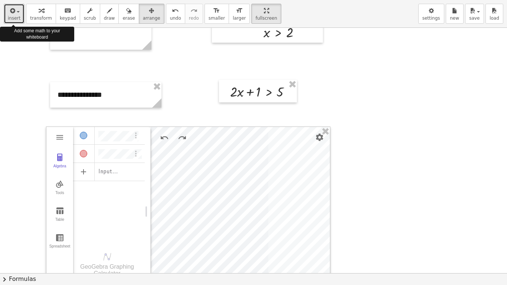
click at [15, 10] on span "button" at bounding box center [15, 11] width 1 height 5
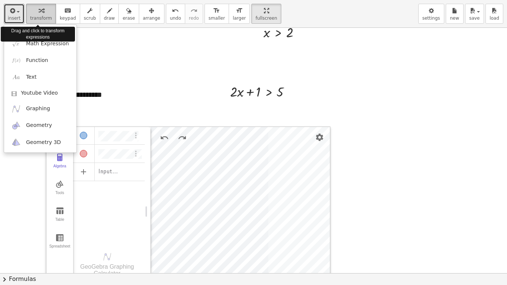
click at [44, 12] on div "button" at bounding box center [41, 10] width 22 height 9
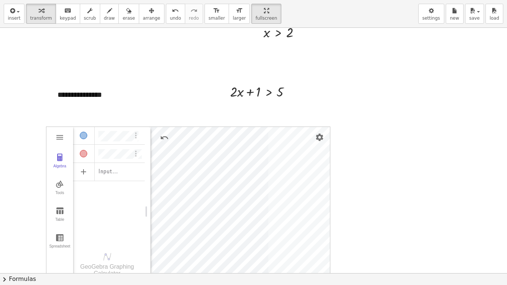
click at [318, 182] on div "Graphing Calculator" at bounding box center [240, 211] width 179 height 169
click at [134, 135] on img "Options" at bounding box center [135, 135] width 9 height 9
click at [169, 160] on div "Algebra Tools Table Spreadsheet Input… GeoGebra Graphing Calculator Basic Tools…" at bounding box center [188, 211] width 284 height 169
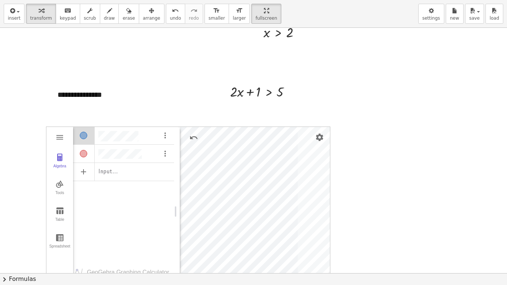
drag, startPoint x: 148, startPoint y: 170, endPoint x: 177, endPoint y: 168, distance: 29.0
click at [177, 168] on div "Graphing Calculator" at bounding box center [177, 211] width 6 height 169
click at [167, 134] on img "Options" at bounding box center [164, 135] width 9 height 9
click at [181, 139] on li "Table of values" at bounding box center [199, 137] width 77 height 12
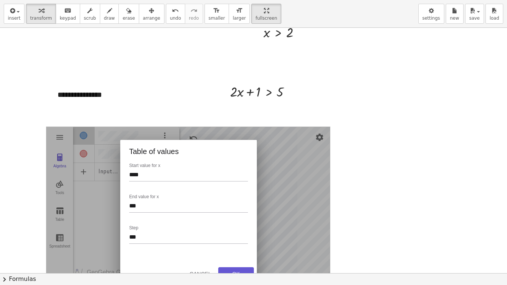
click at [141, 201] on div "End value for x ***" at bounding box center [188, 206] width 119 height 25
click at [141, 204] on input "***" at bounding box center [182, 207] width 107 height 10
type input "***"
click at [235, 222] on button "OK" at bounding box center [236, 273] width 36 height 13
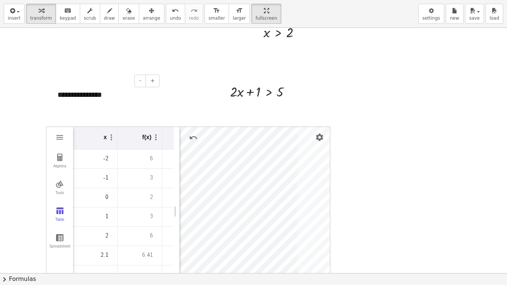
click at [106, 104] on div "**********" at bounding box center [105, 95] width 111 height 26
click at [154, 140] on img "Graphing Calculator" at bounding box center [155, 137] width 9 height 9
click at [167, 150] on li "Hide points" at bounding box center [190, 153] width 77 height 12
click at [157, 136] on img "Graphing Calculator" at bounding box center [155, 137] width 9 height 9
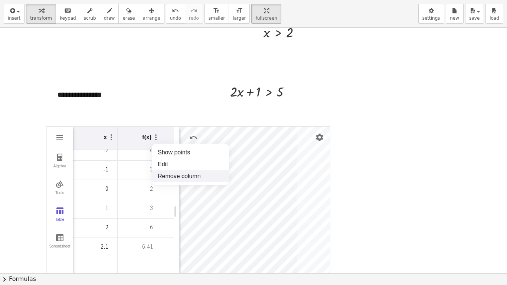
click at [176, 174] on li "Remove column" at bounding box center [190, 176] width 77 height 12
click at [111, 139] on img "Graphing Calculator" at bounding box center [111, 137] width 9 height 9
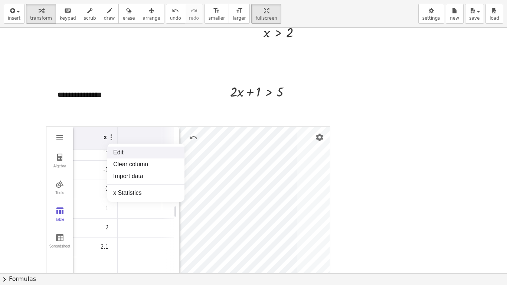
click at [124, 154] on li "Edit" at bounding box center [145, 153] width 77 height 12
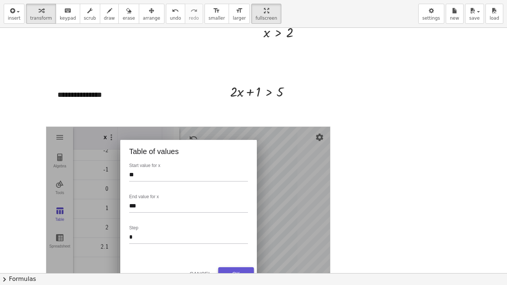
click at [242, 222] on button "OK" at bounding box center [236, 273] width 36 height 13
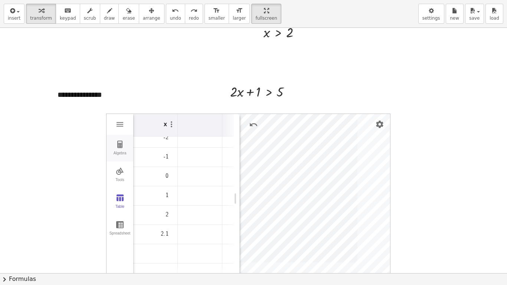
click at [119, 150] on button "Algebra" at bounding box center [120, 148] width 27 height 27
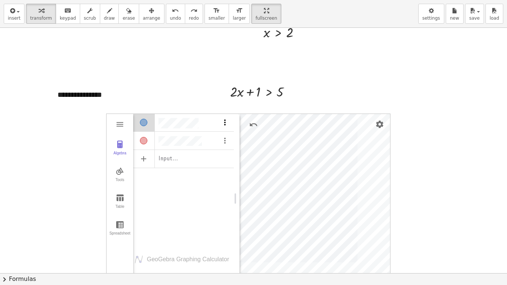
click at [226, 124] on img "Options" at bounding box center [224, 122] width 9 height 9
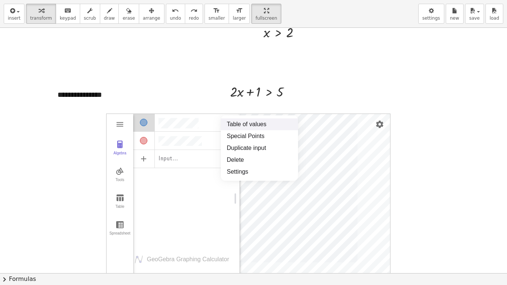
click at [249, 120] on li "Table of values" at bounding box center [259, 124] width 77 height 12
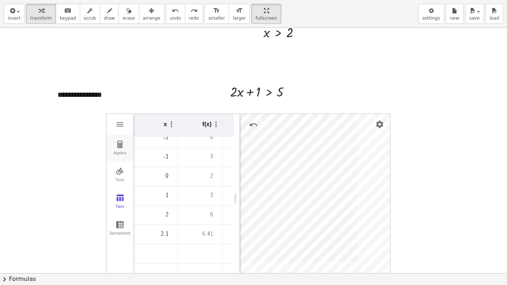
click at [118, 151] on button "Algebra" at bounding box center [120, 148] width 27 height 27
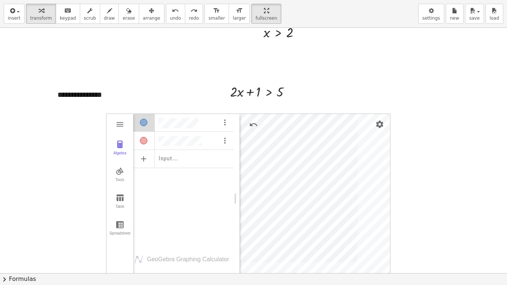
click at [199, 124] on div "Algebra" at bounding box center [183, 122] width 101 height 17
click at [200, 170] on div "Input…" at bounding box center [183, 178] width 101 height 131
click at [119, 146] on img "Graphing Calculator" at bounding box center [119, 144] width 9 height 9
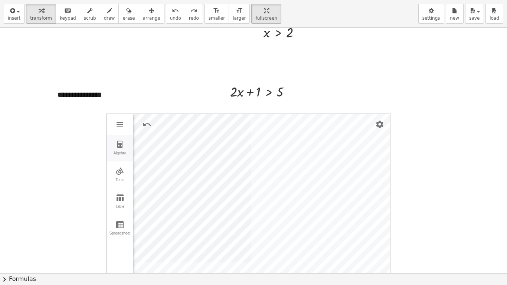
click at [119, 146] on img "Graphing Calculator" at bounding box center [119, 144] width 9 height 9
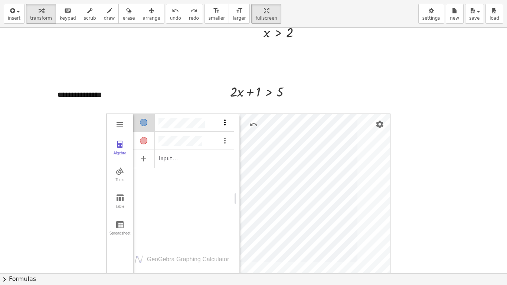
click at [225, 122] on img "Options" at bounding box center [224, 122] width 9 height 9
click at [226, 125] on img "Options" at bounding box center [224, 122] width 9 height 9
click at [243, 171] on li "Settings" at bounding box center [259, 172] width 77 height 12
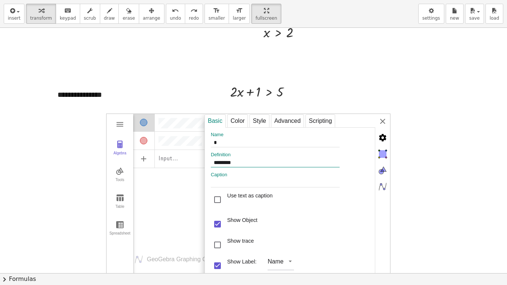
click at [217, 163] on input "********" at bounding box center [275, 162] width 129 height 9
